Goal: Information Seeking & Learning: Learn about a topic

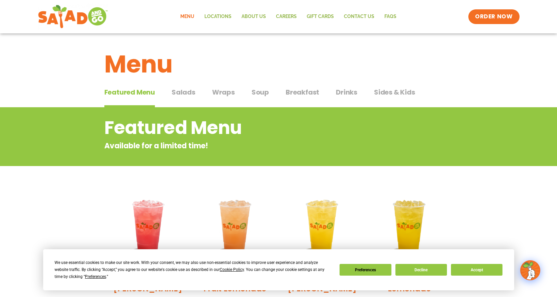
click at [261, 92] on span "Soup" at bounding box center [259, 92] width 17 height 10
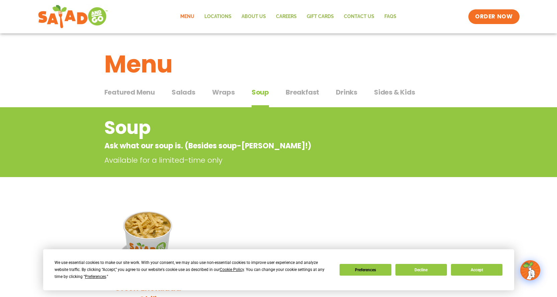
click at [226, 90] on span "Wraps" at bounding box center [223, 92] width 23 height 10
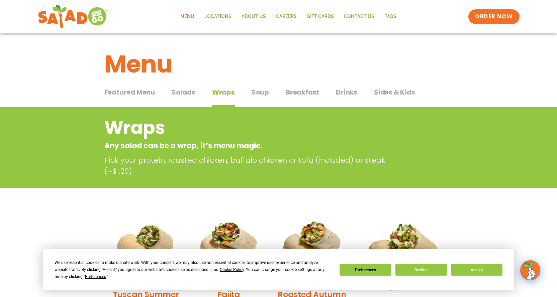
click at [296, 94] on span "Breakfast" at bounding box center [302, 92] width 33 height 10
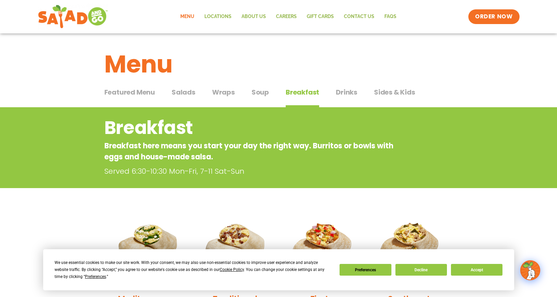
click at [381, 91] on span "Sides & Kids" at bounding box center [394, 92] width 41 height 10
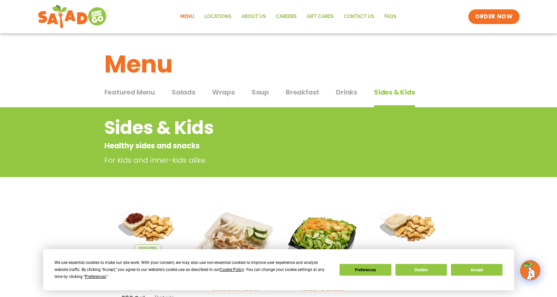
click at [187, 93] on span "Salads" at bounding box center [184, 92] width 24 height 10
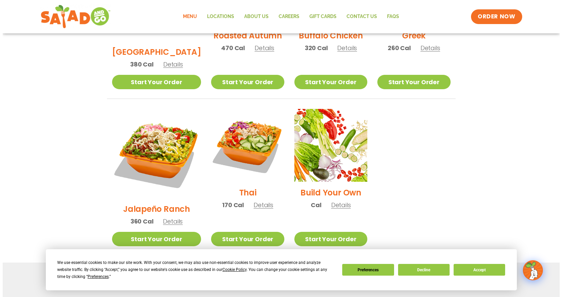
scroll to position [440, 0]
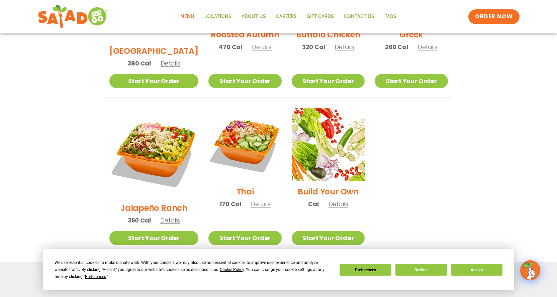
click at [141, 202] on h2 "Jalapeño Ranch" at bounding box center [153, 208] width 67 height 12
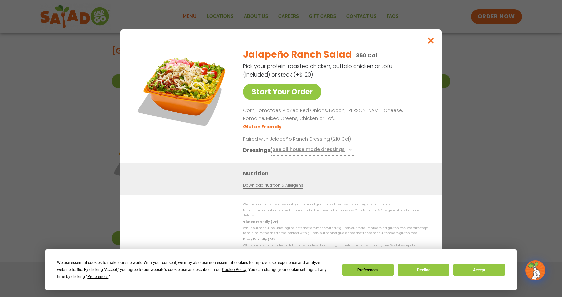
click at [348, 151] on icon at bounding box center [349, 149] width 3 height 3
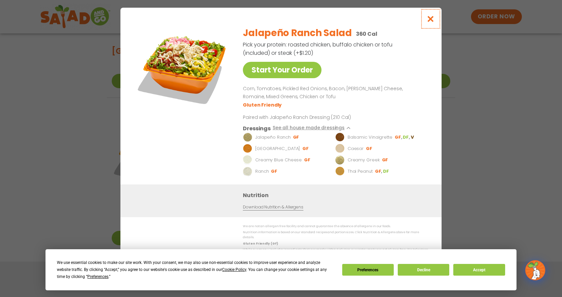
click at [429, 22] on icon "Close modal" at bounding box center [430, 18] width 8 height 7
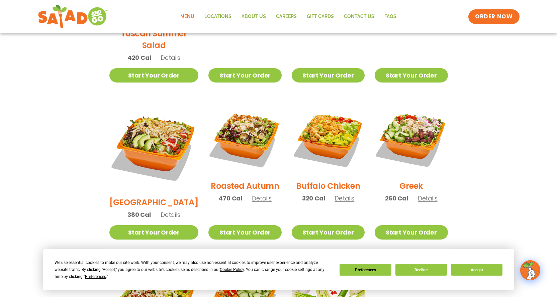
scroll to position [297, 0]
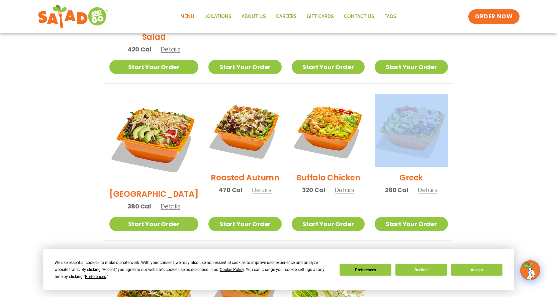
drag, startPoint x: 556, startPoint y: 136, endPoint x: 558, endPoint y: 164, distance: 27.5
click at [557, 164] on html "We use essential cookies to make our site work. With your consent, we may also …" at bounding box center [278, 124] width 557 height 843
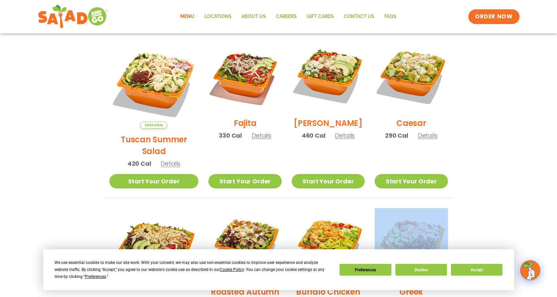
scroll to position [184, 0]
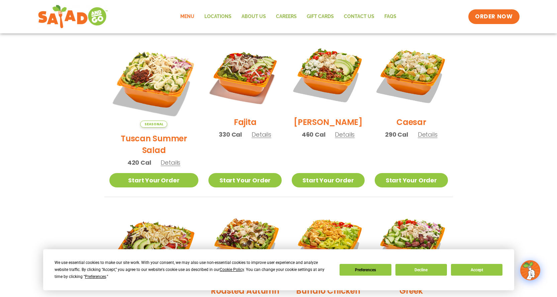
click at [251, 139] on span "Details" at bounding box center [261, 134] width 20 height 8
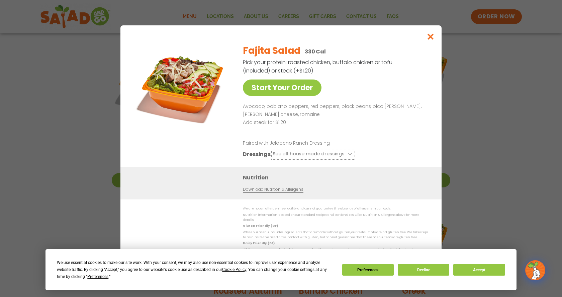
click at [343, 158] on button "See all house made dressings" at bounding box center [313, 154] width 81 height 8
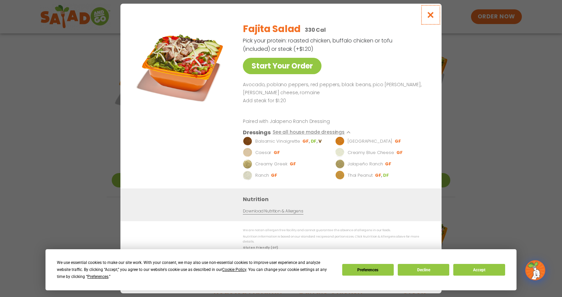
click at [430, 16] on icon "Close modal" at bounding box center [430, 14] width 8 height 7
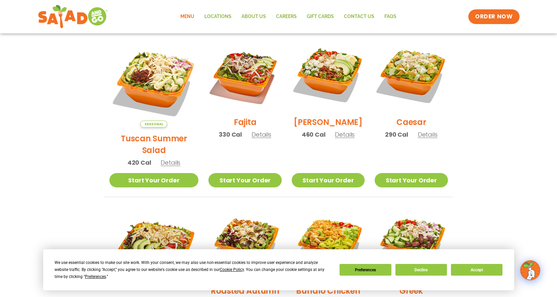
click at [335, 139] on span "Details" at bounding box center [345, 134] width 20 height 8
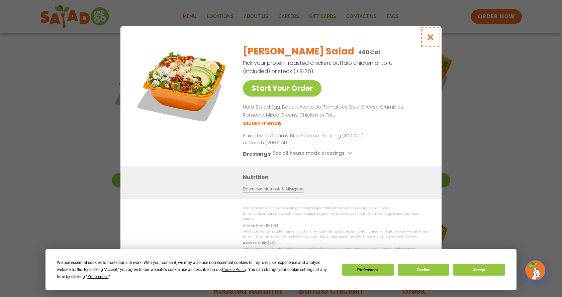
drag, startPoint x: 431, startPoint y: 39, endPoint x: 430, endPoint y: 43, distance: 4.1
click at [431, 41] on icon "Close modal" at bounding box center [430, 37] width 8 height 7
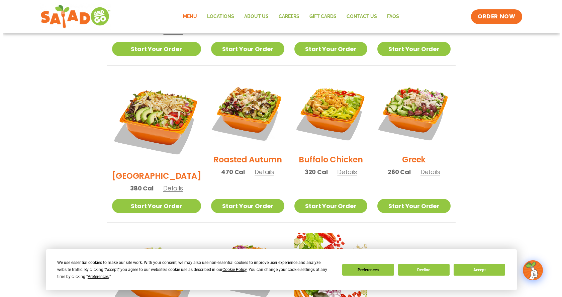
scroll to position [316, 0]
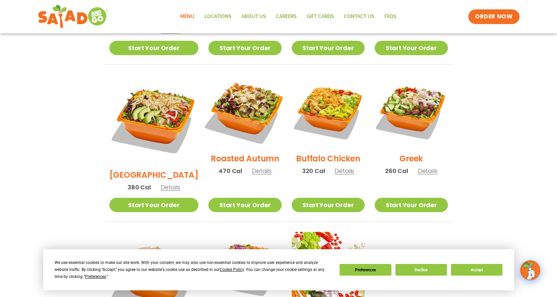
click at [225, 108] on img at bounding box center [245, 112] width 86 height 86
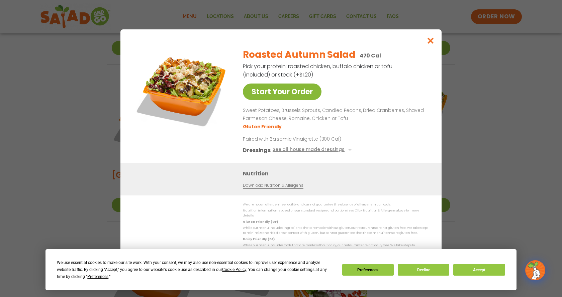
click at [275, 98] on link "Start Your Order" at bounding box center [282, 92] width 79 height 16
